Goal: Information Seeking & Learning: Learn about a topic

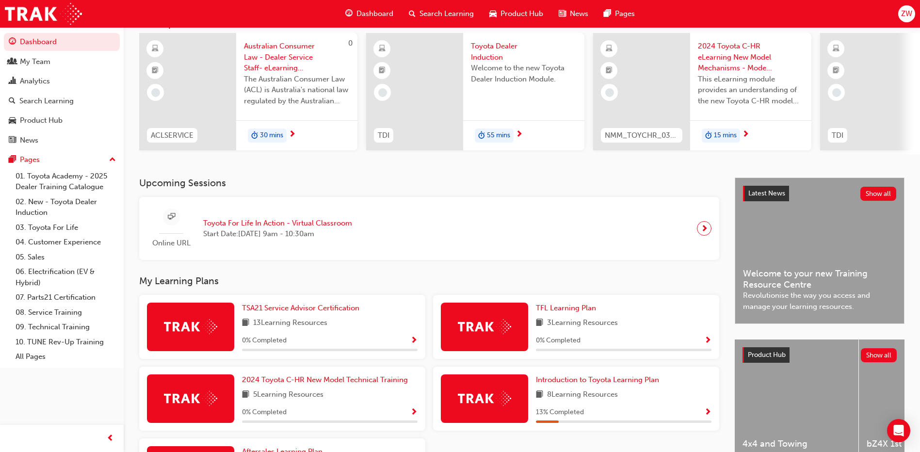
scroll to position [171, 0]
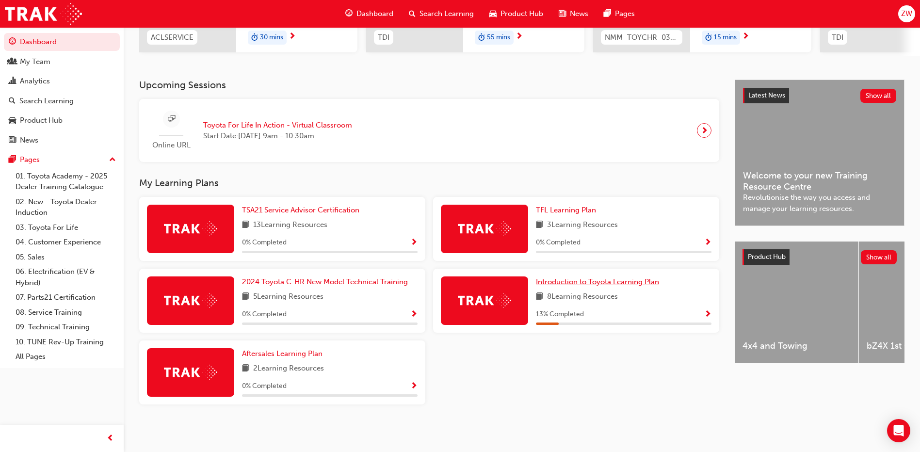
click at [581, 282] on span "Introduction to Toyota Learning Plan" at bounding box center [597, 281] width 123 height 9
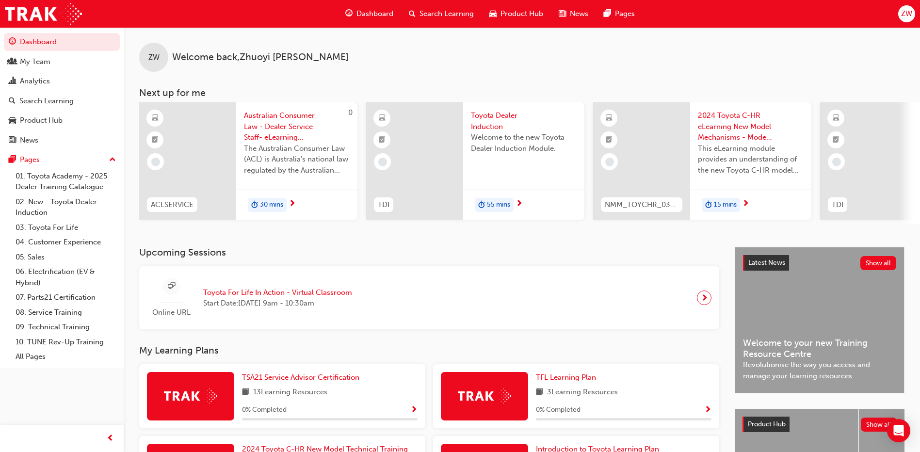
click at [439, 14] on span "Search Learning" at bounding box center [447, 13] width 54 height 11
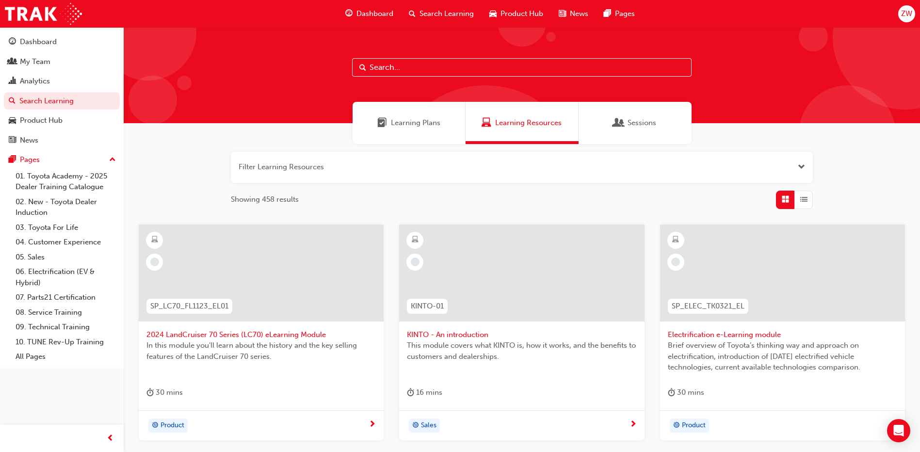
click at [429, 65] on input "text" at bounding box center [522, 67] width 340 height 18
type input "induction"
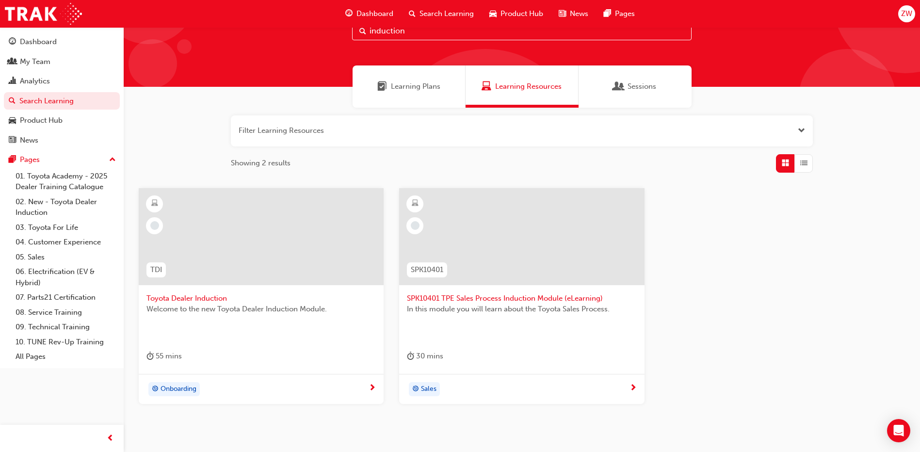
scroll to position [82, 0]
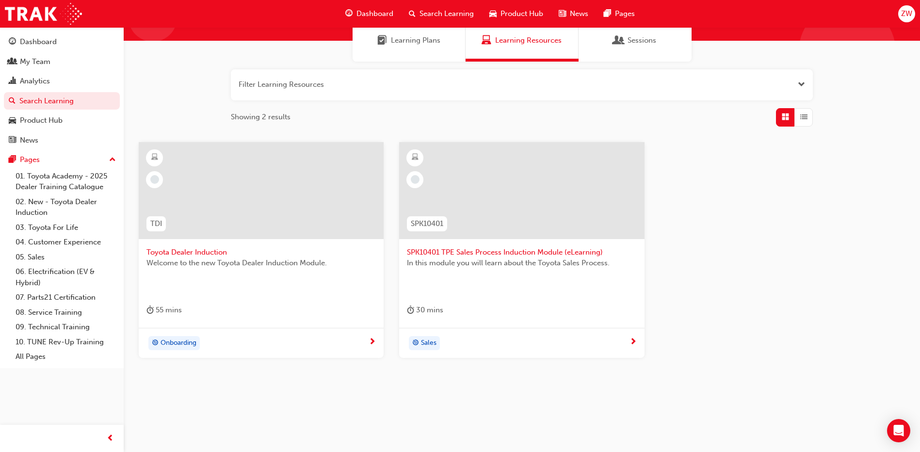
click at [230, 264] on span "Welcome to the new Toyota Dealer Induction Module." at bounding box center [260, 263] width 229 height 11
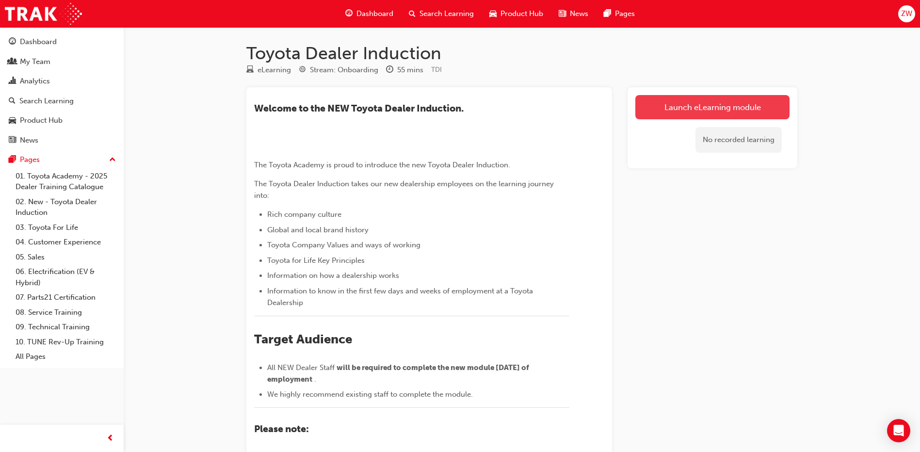
click at [667, 103] on link "Launch eLearning module" at bounding box center [712, 107] width 154 height 24
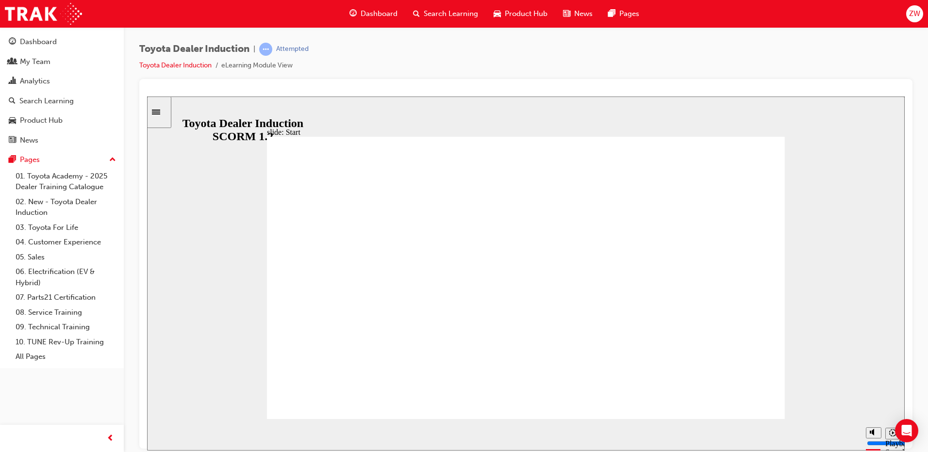
type input "24000"
